Goal: Find specific page/section

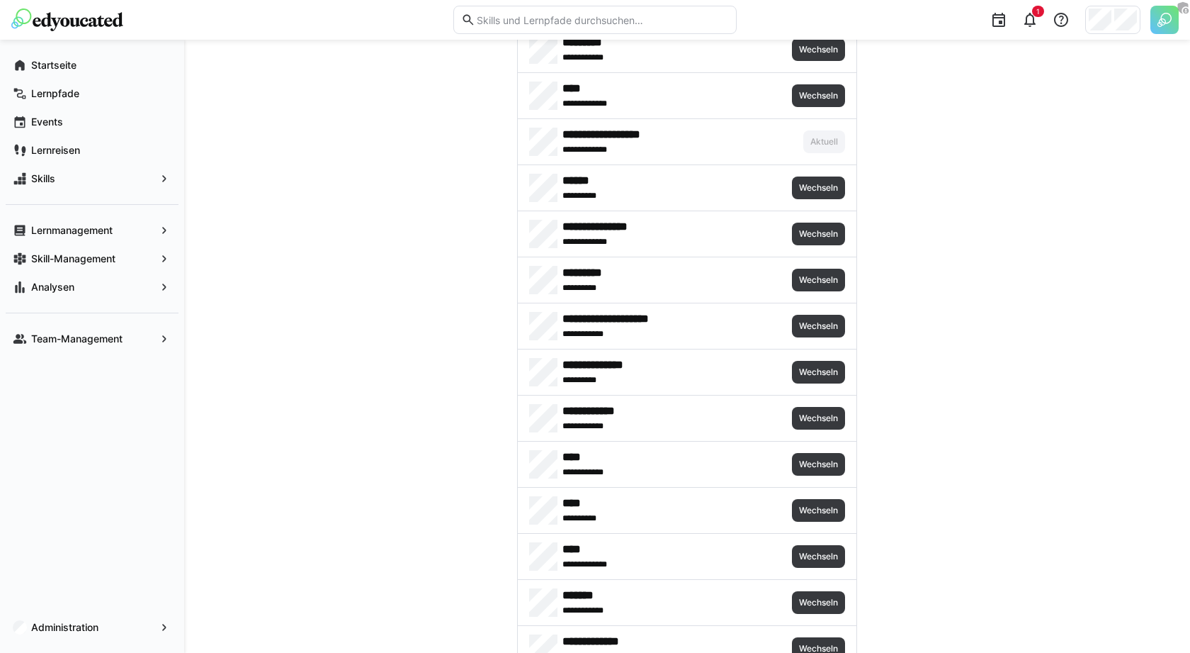
scroll to position [859, 0]
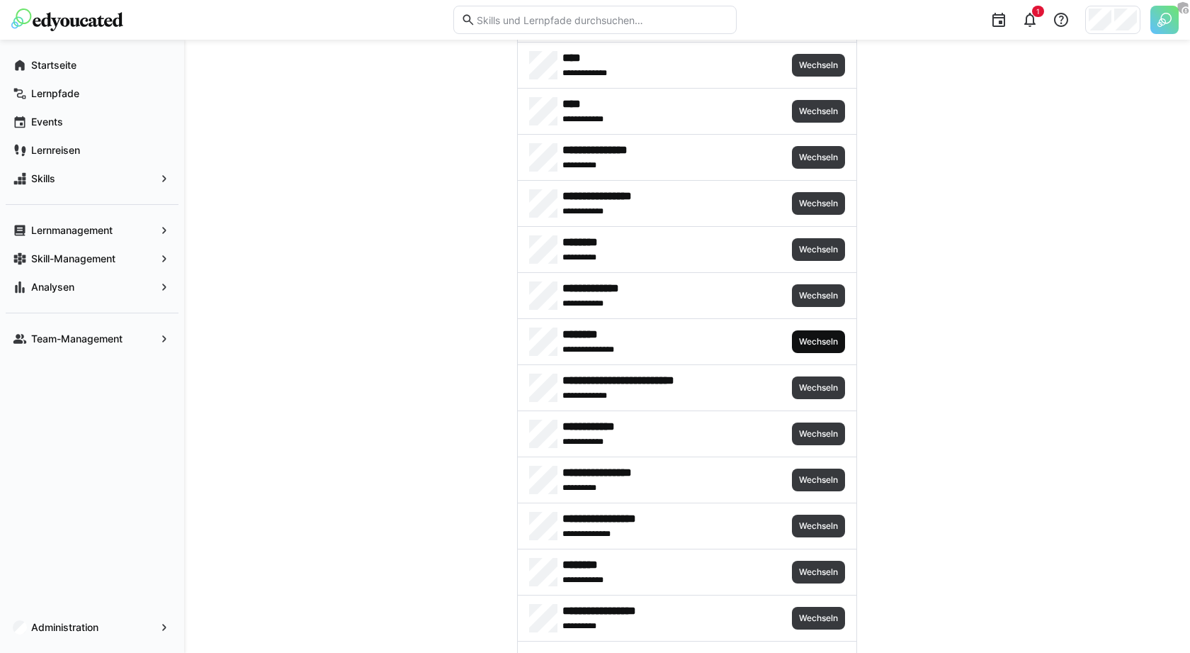
click at [801, 337] on span "Wechseln" at bounding box center [819, 341] width 42 height 11
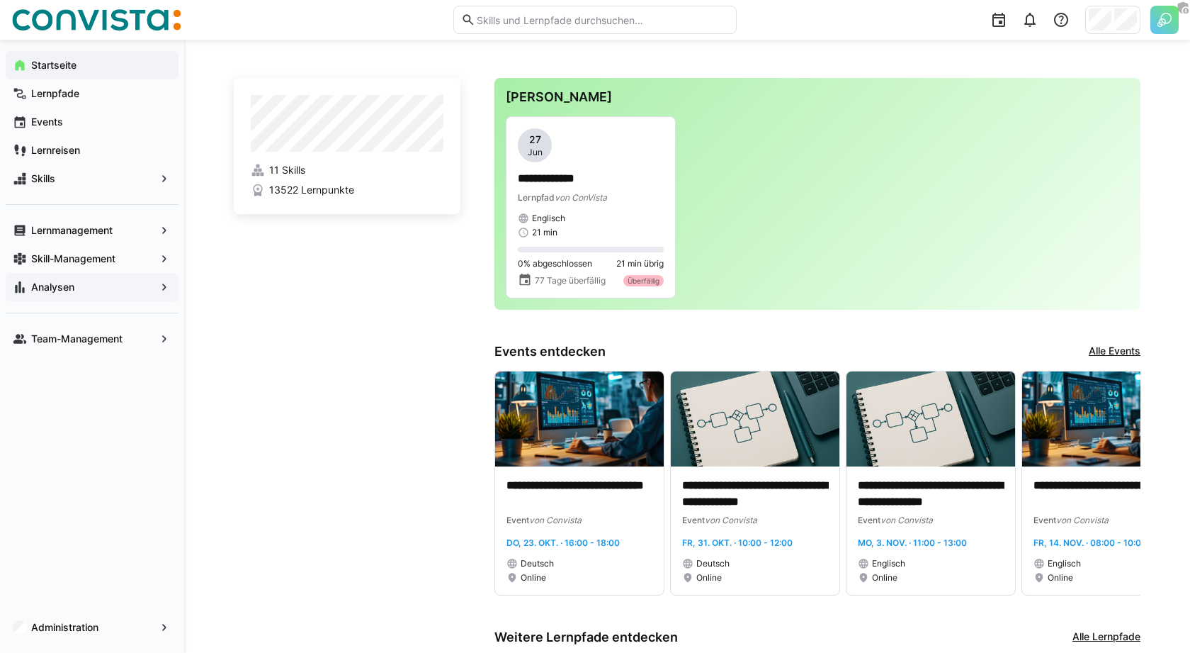
click at [122, 282] on span "Analysen" at bounding box center [92, 287] width 126 height 14
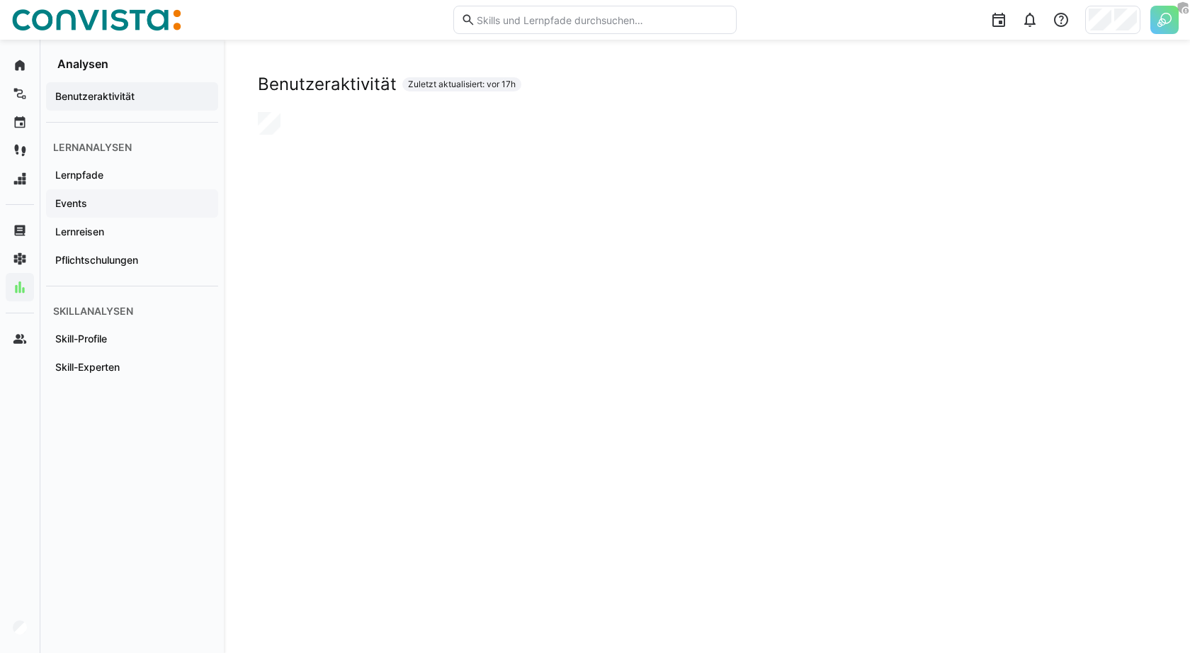
click at [157, 193] on div "Events" at bounding box center [132, 203] width 172 height 28
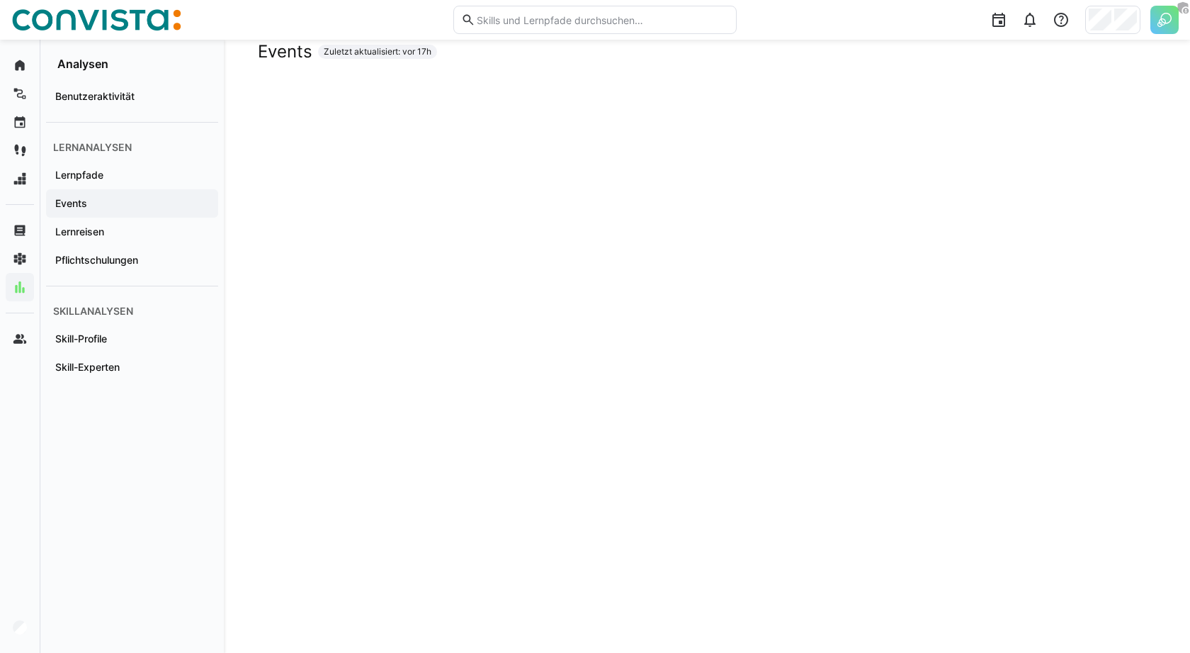
scroll to position [50, 0]
